Goal: Information Seeking & Learning: Stay updated

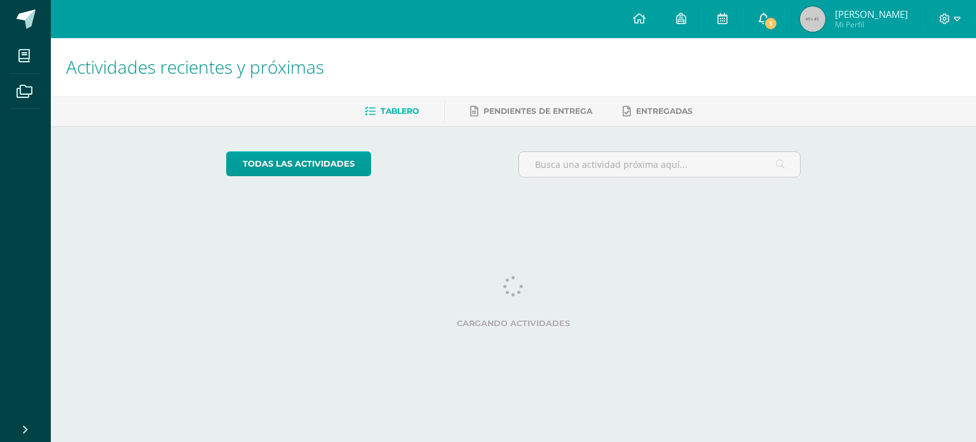
click at [769, 25] on link "1" at bounding box center [763, 19] width 41 height 38
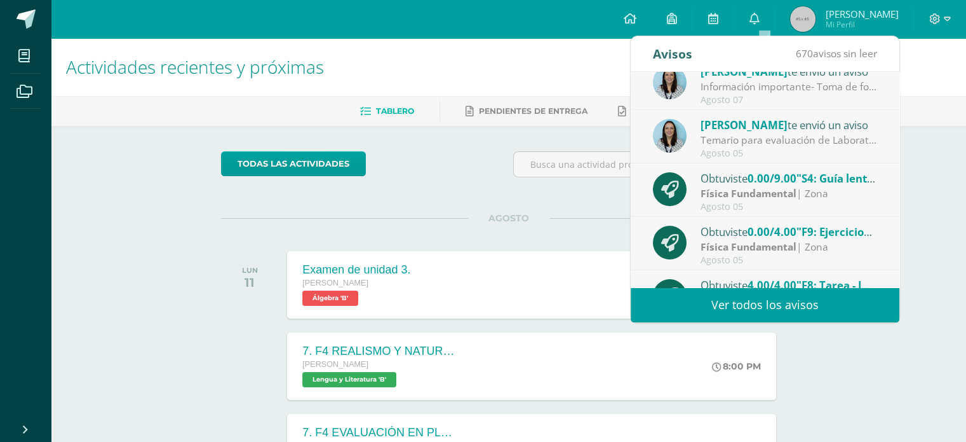
scroll to position [211, 0]
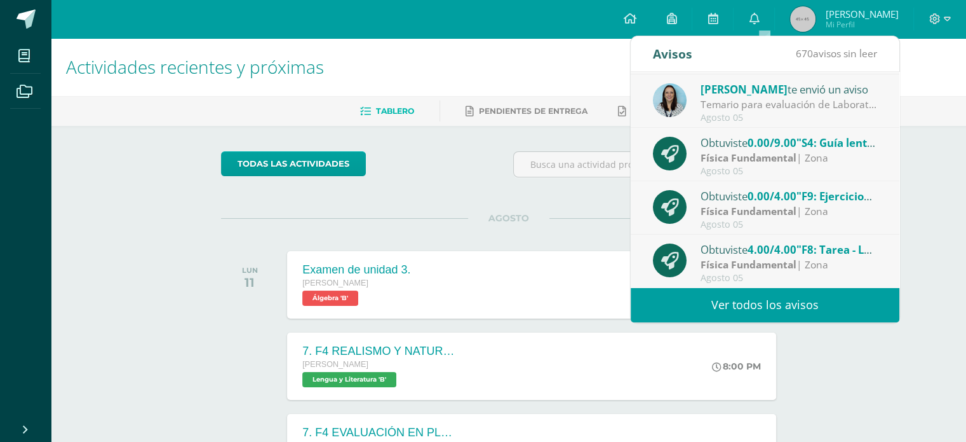
click at [825, 297] on link "Ver todos los avisos" at bounding box center [765, 304] width 269 height 35
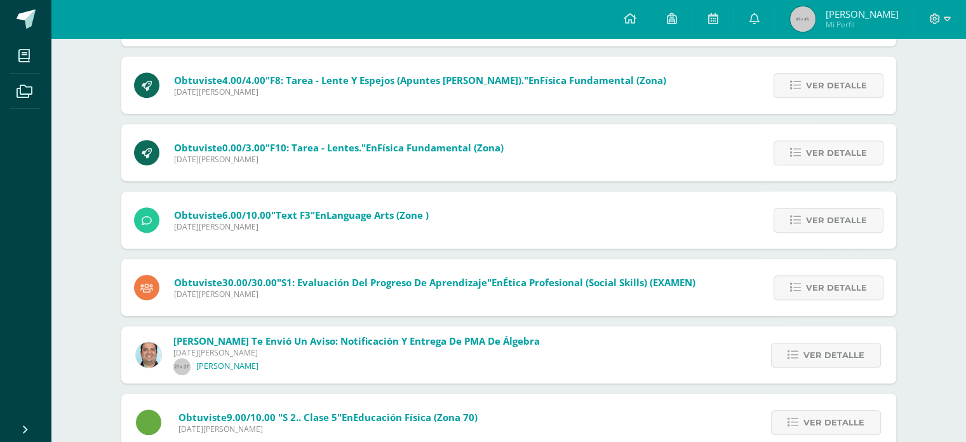
scroll to position [545, 0]
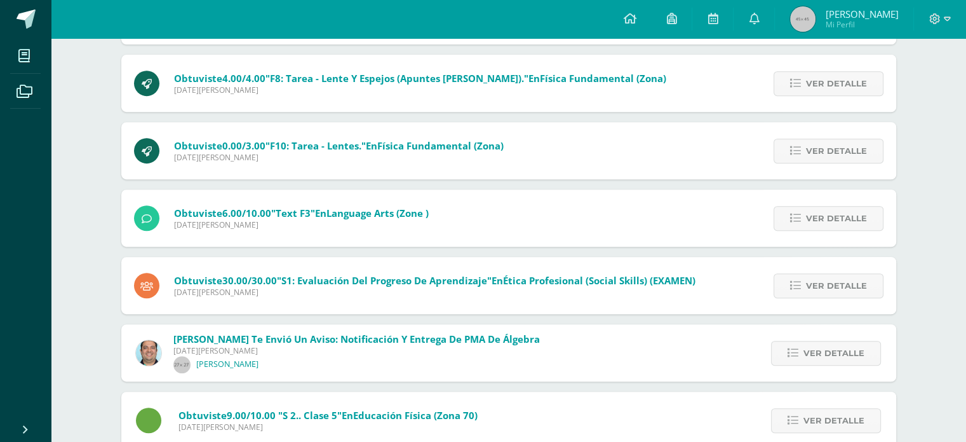
click at [393, 348] on span "Martes 05 de Agosto de 2025" at bounding box center [356, 350] width 367 height 11
click at [794, 353] on icon at bounding box center [793, 353] width 11 height 11
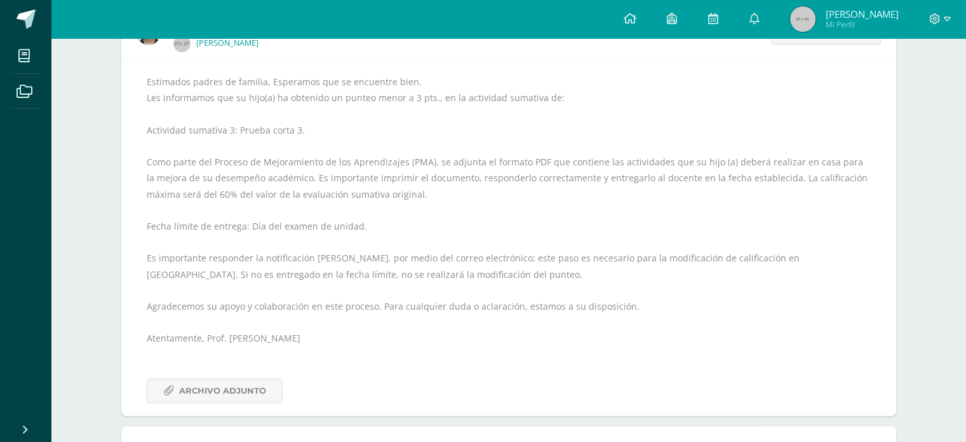
scroll to position [870, 0]
click at [170, 383] on icon at bounding box center [168, 386] width 11 height 11
